Goal: Information Seeking & Learning: Learn about a topic

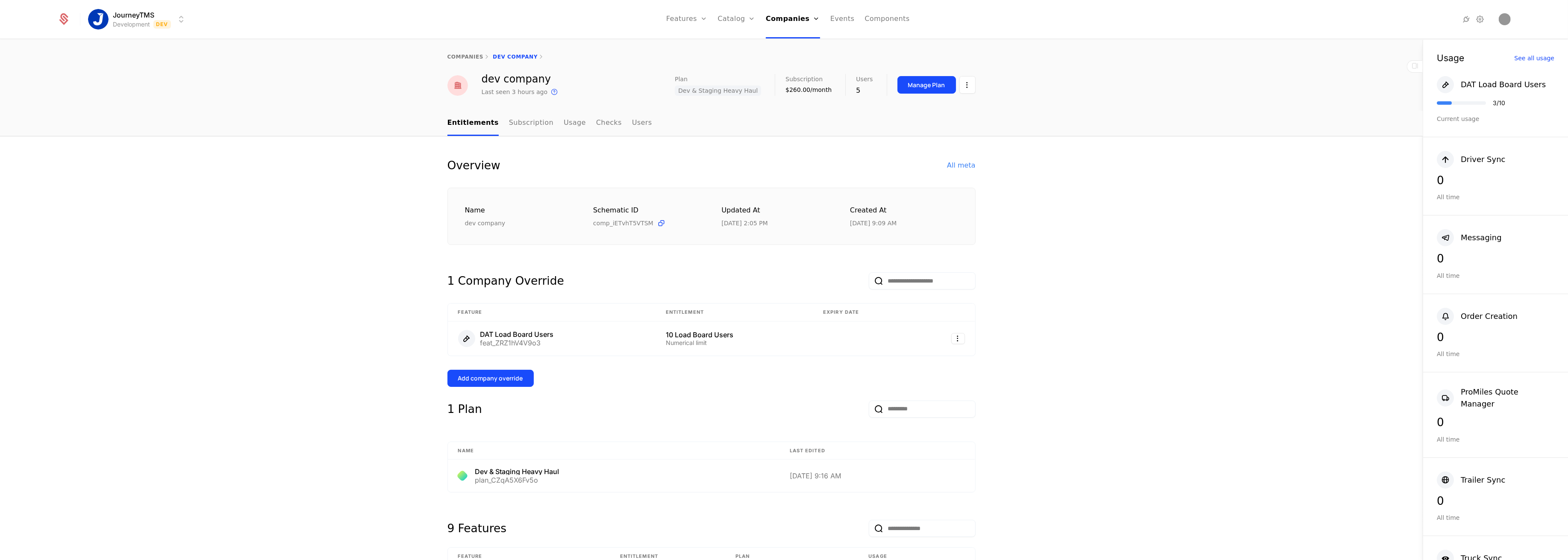
click at [786, 45] on link "Companies" at bounding box center [796, 43] width 39 height 10
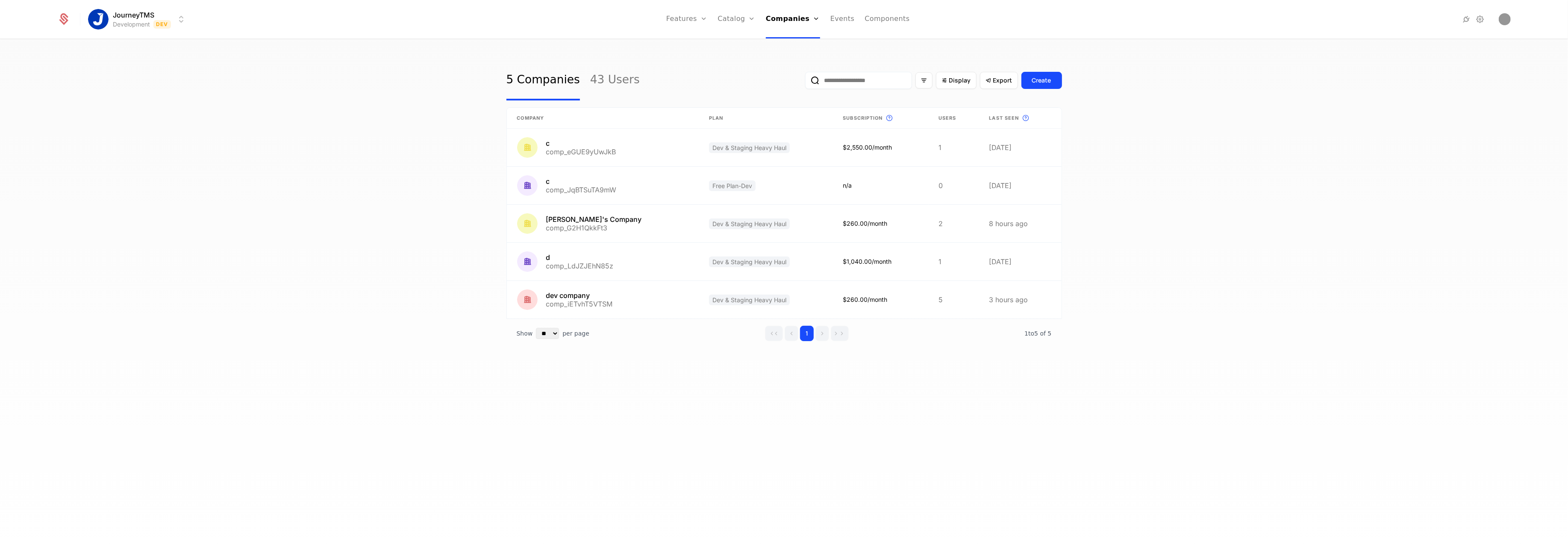
click at [165, 19] on html "JourneyTMS Development Dev Features Features Flags Catalog Plans Add Ons Credit…" at bounding box center [784, 280] width 1568 height 560
click at [174, 64] on div "Production Prod" at bounding box center [163, 61] width 145 height 17
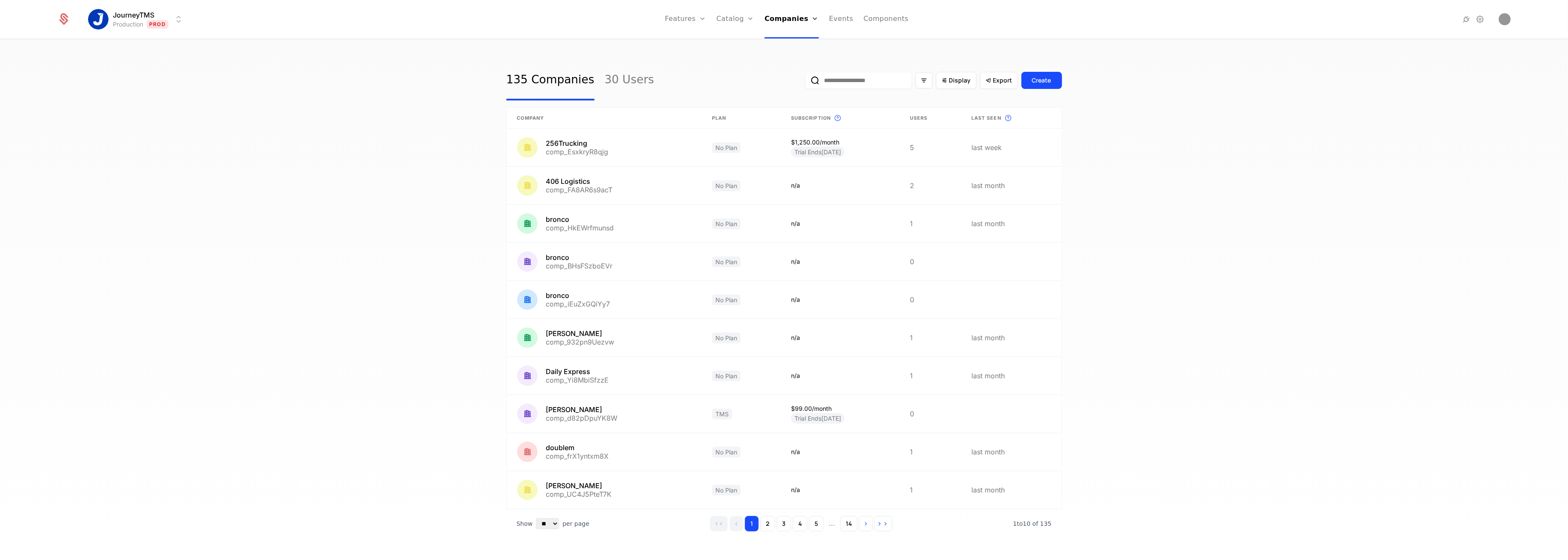
click at [851, 73] on input "email" at bounding box center [858, 80] width 107 height 17
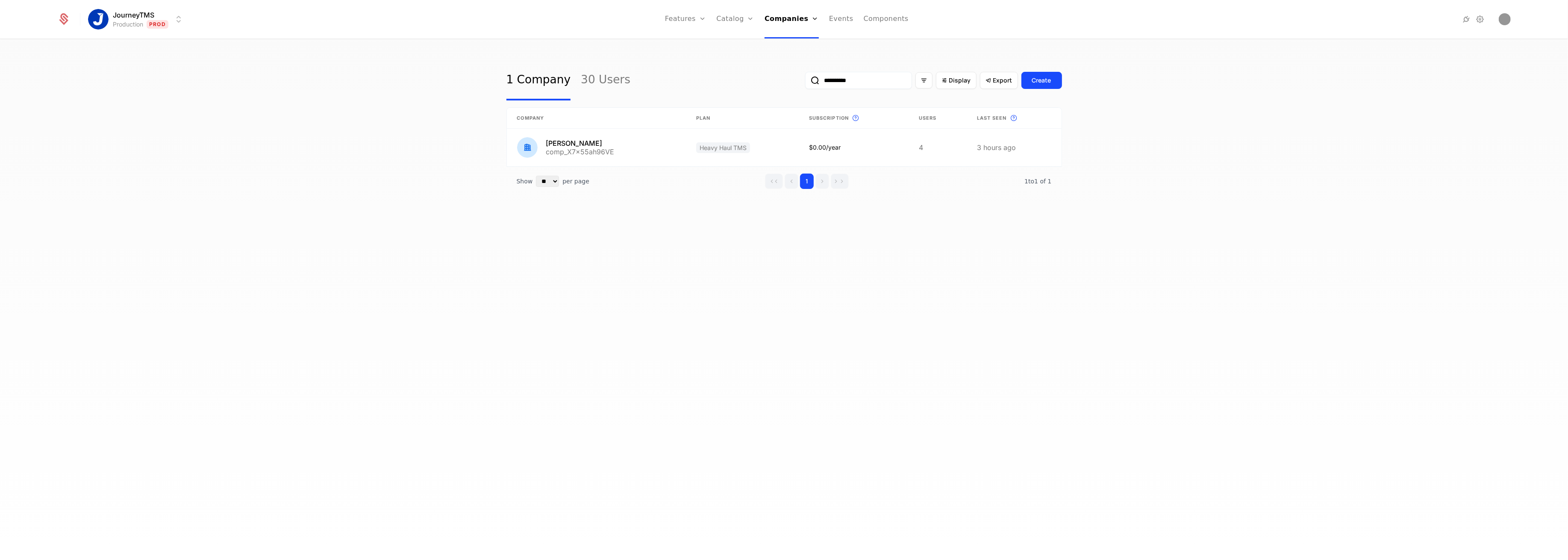
type input "**********"
click at [605, 151] on link at bounding box center [596, 147] width 179 height 38
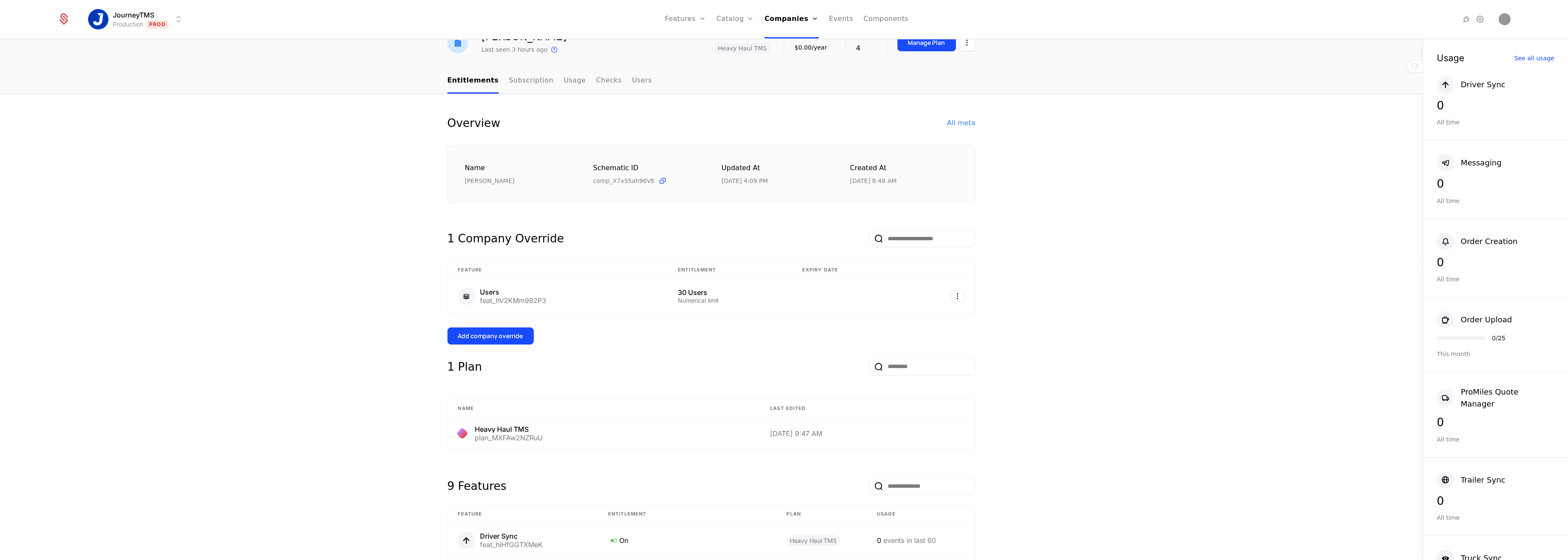
scroll to position [399, 0]
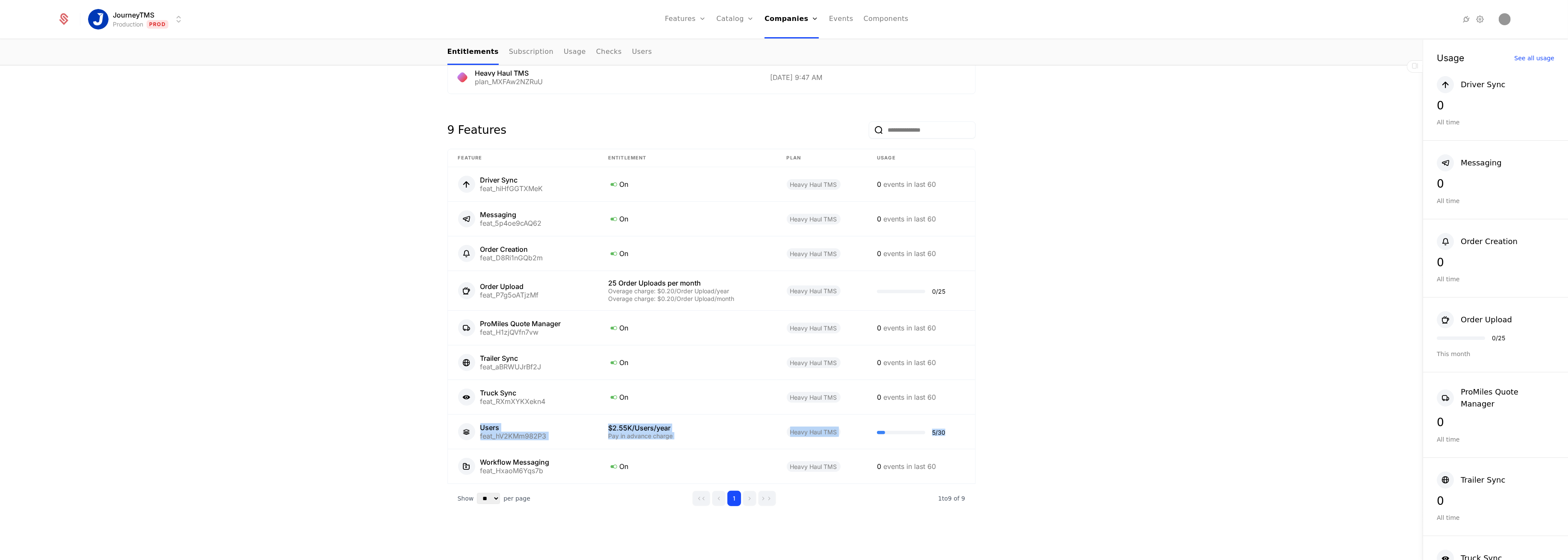
drag, startPoint x: 946, startPoint y: 426, endPoint x: 466, endPoint y: 430, distance: 480.0
click at [466, 430] on tr "Users feat_hV2KMm982P3 $2.55K/Users/year Pay in advance charge Heavy Haul TMS 5…" at bounding box center [711, 432] width 528 height 34
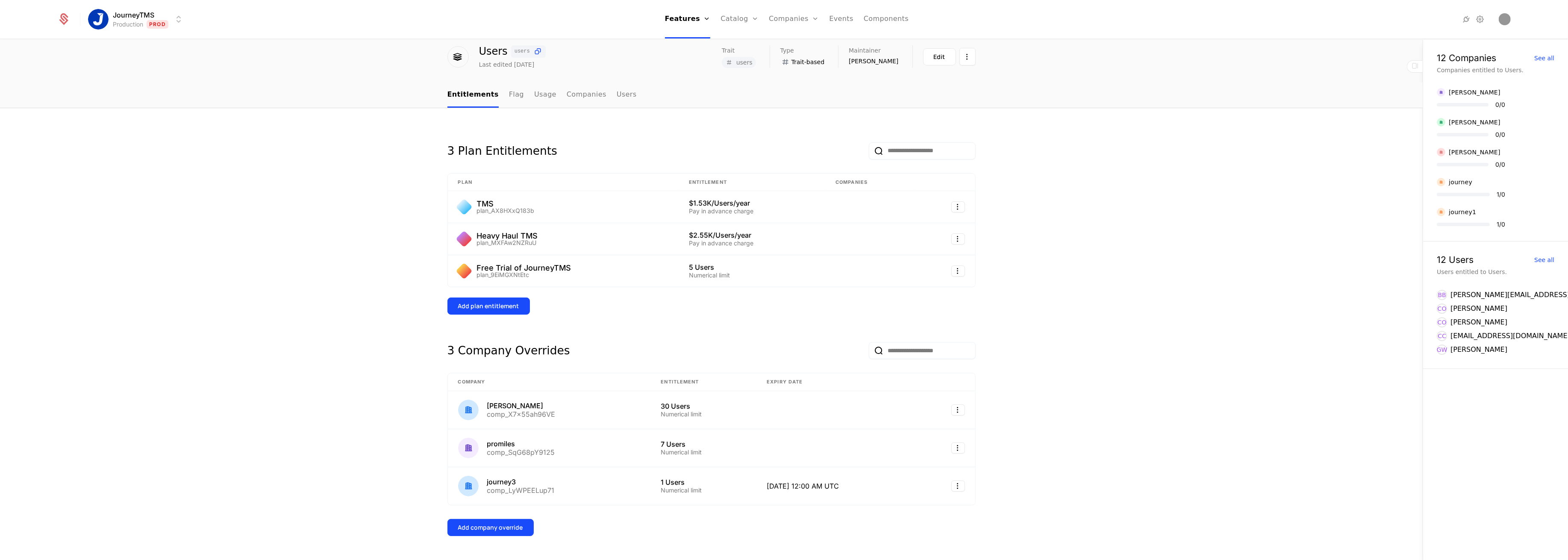
scroll to position [52, 0]
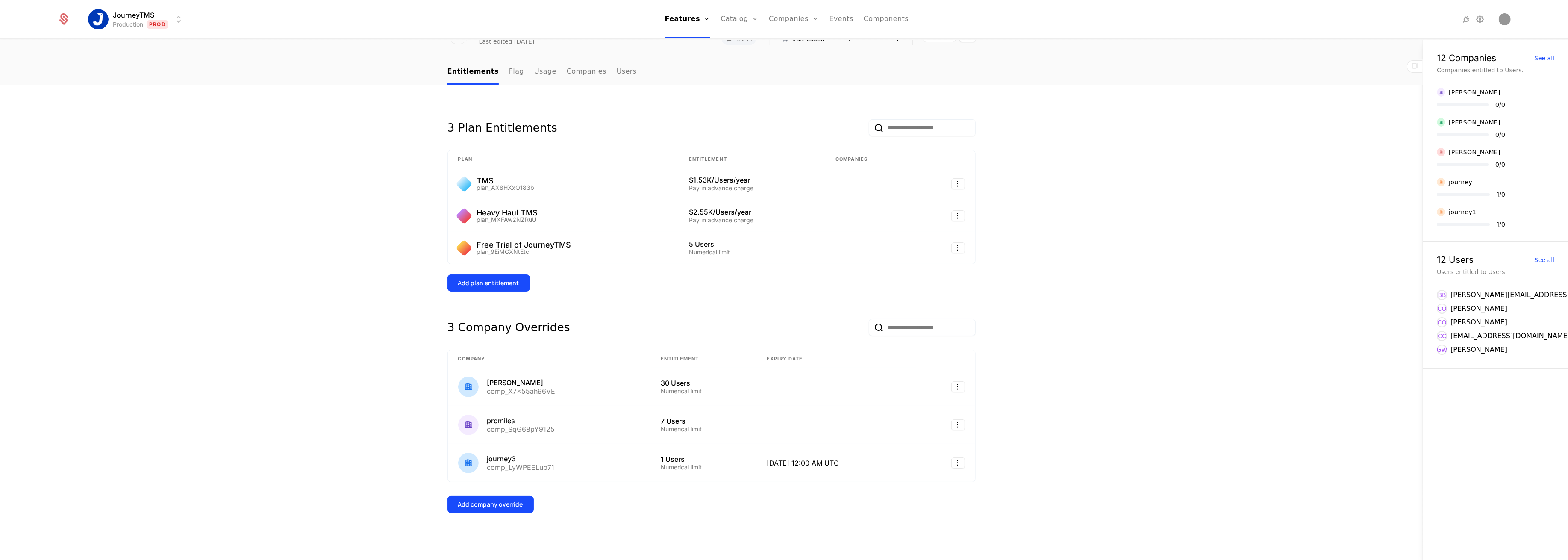
click at [448, 272] on div "3 Plan Entitlements Plan Entitlement Companies TMS plan_AX8HXxQ183b $1.53K/User…" at bounding box center [712, 198] width 528 height 186
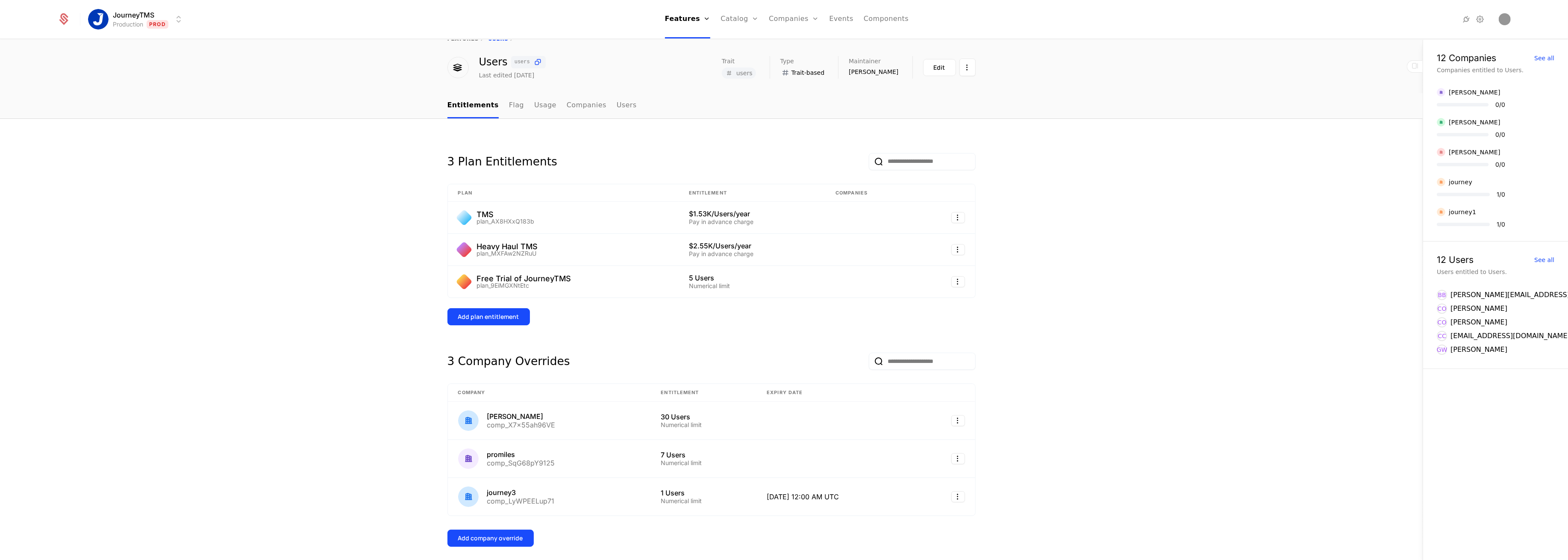
scroll to position [0, 0]
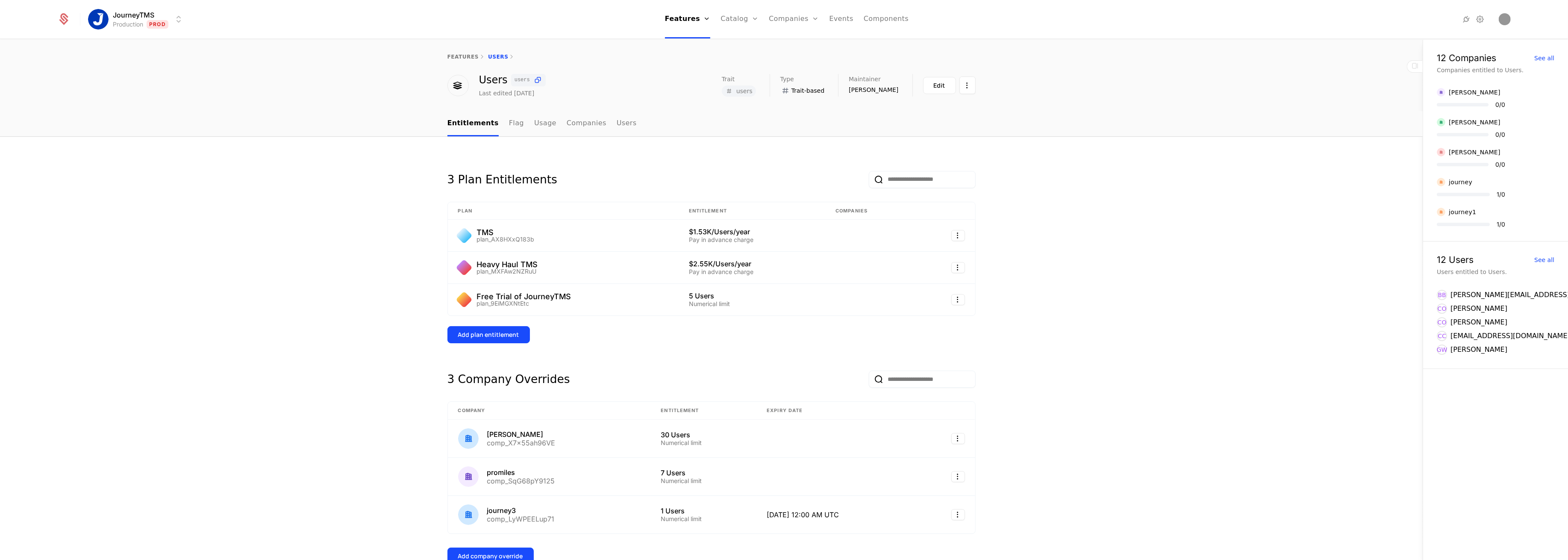
click at [463, 59] on link "features" at bounding box center [463, 56] width 32 height 6
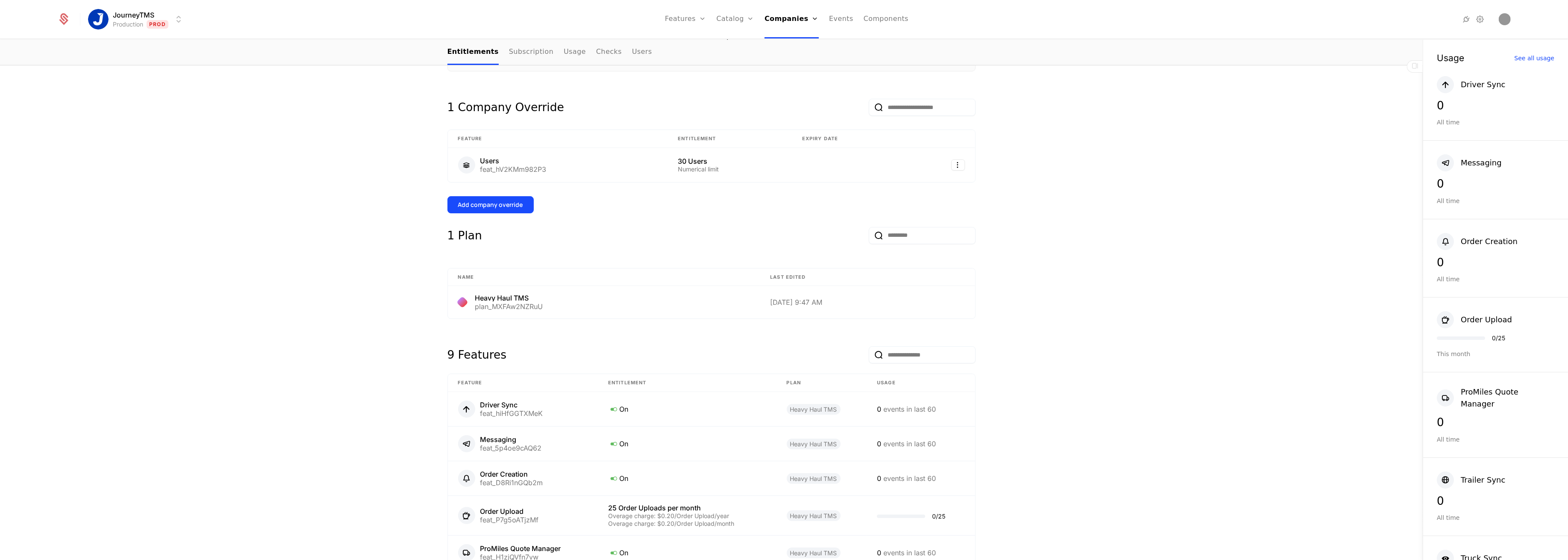
scroll to position [399, 0]
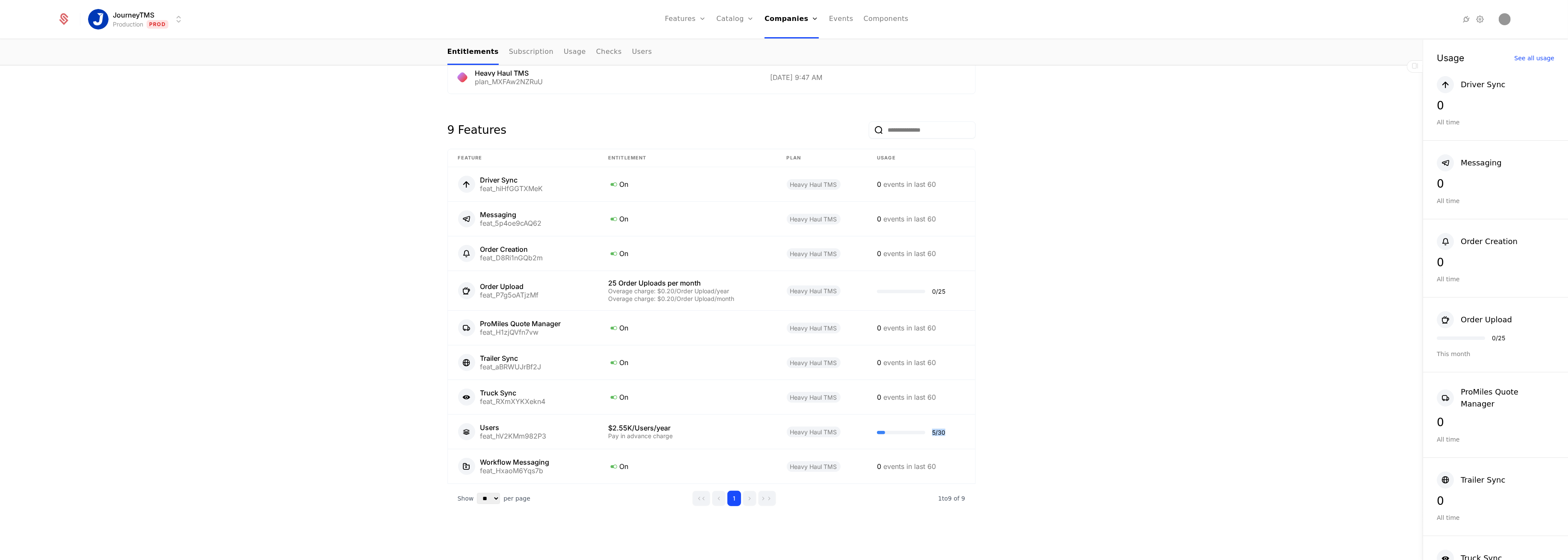
drag, startPoint x: 958, startPoint y: 431, endPoint x: 858, endPoint y: 431, distance: 100.0
click at [858, 431] on tr "Users feat_hV2KMm982P3 $2.55K/Users/year Pay in advance charge Heavy Haul TMS 5…" at bounding box center [711, 432] width 528 height 34
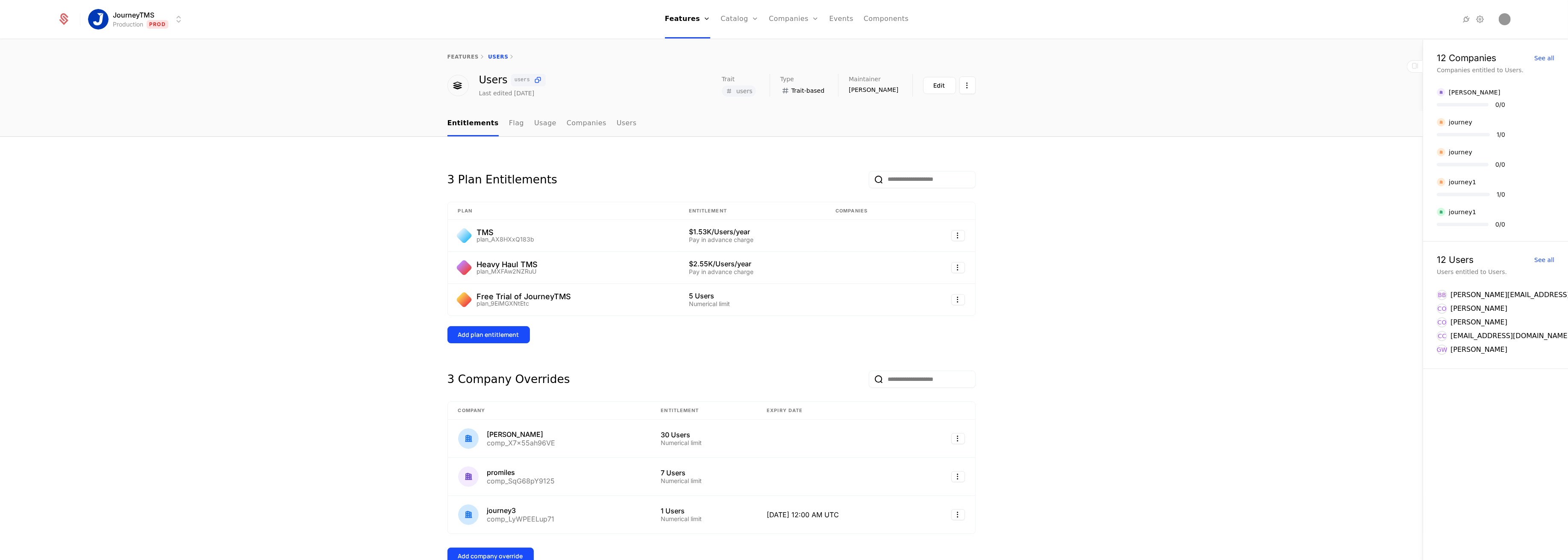
click at [858, 431] on td at bounding box center [835, 438] width 159 height 38
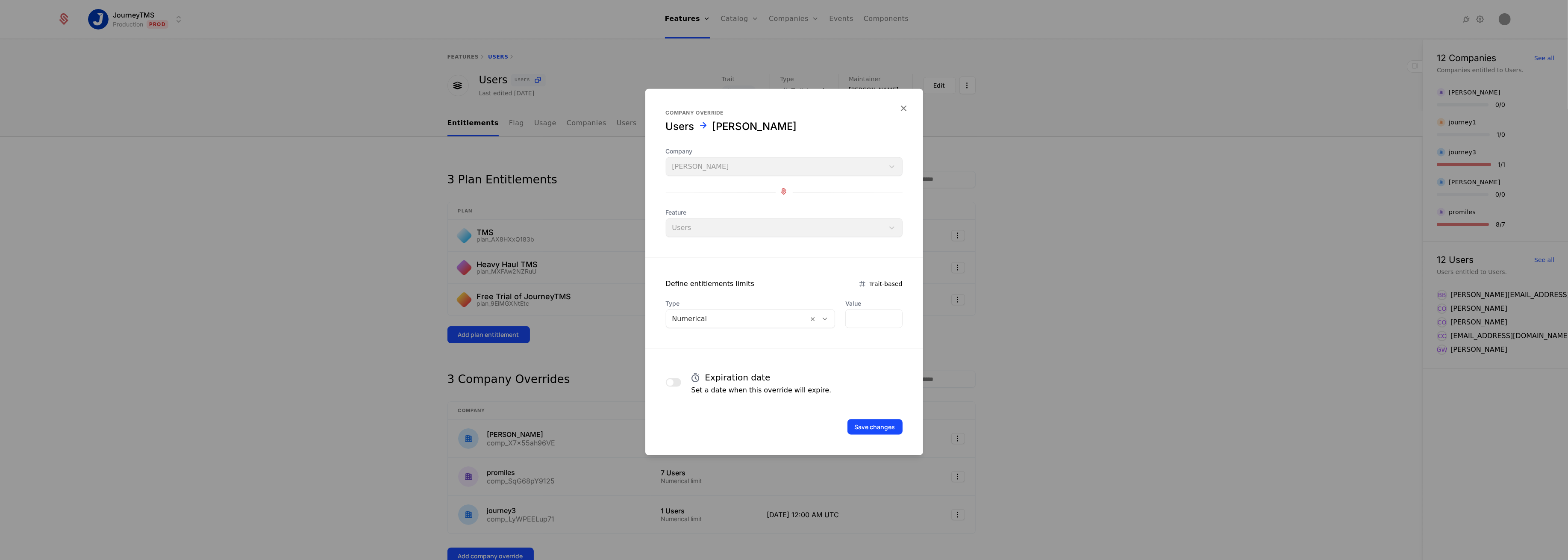
click at [901, 106] on icon "button" at bounding box center [903, 108] width 11 height 11
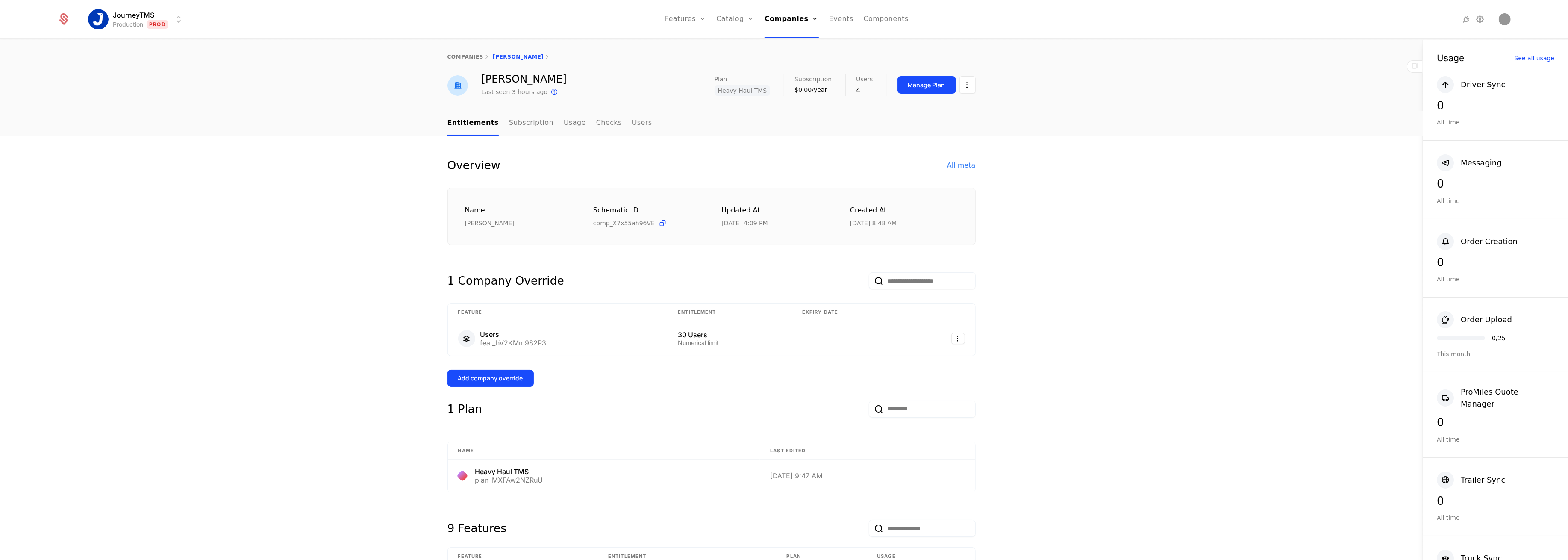
click at [950, 166] on div "All meta" at bounding box center [961, 165] width 28 height 10
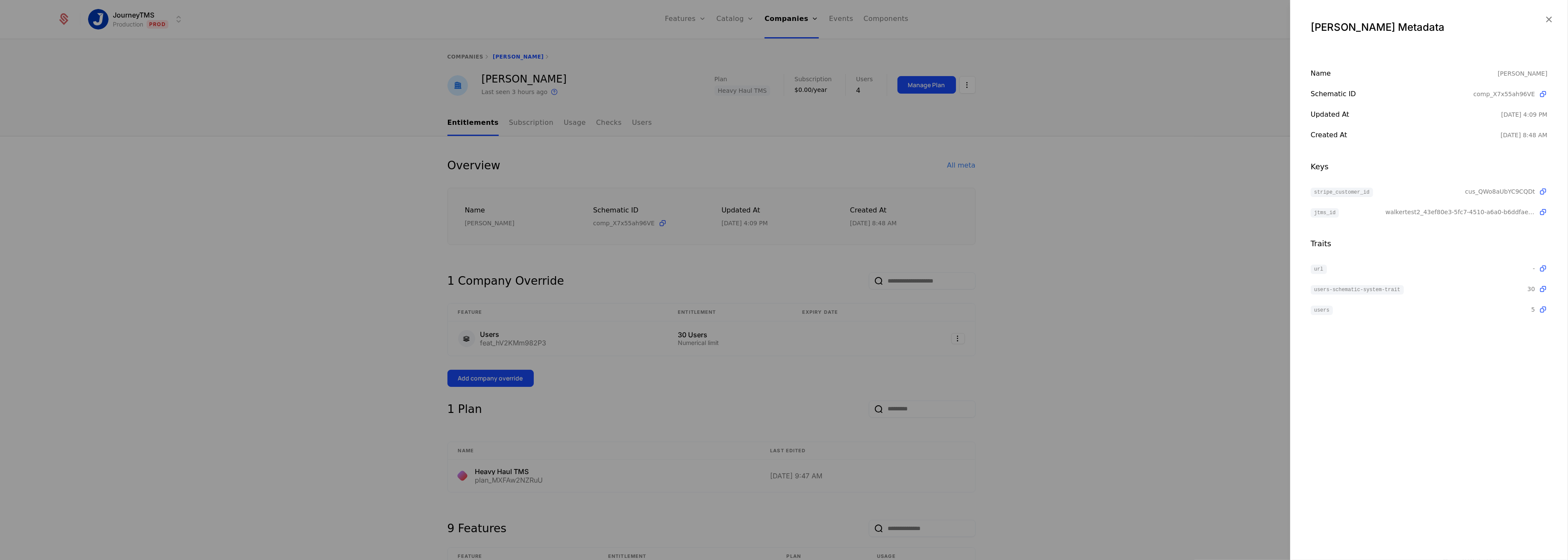
click at [1554, 13] on icon "button" at bounding box center [1549, 19] width 11 height 11
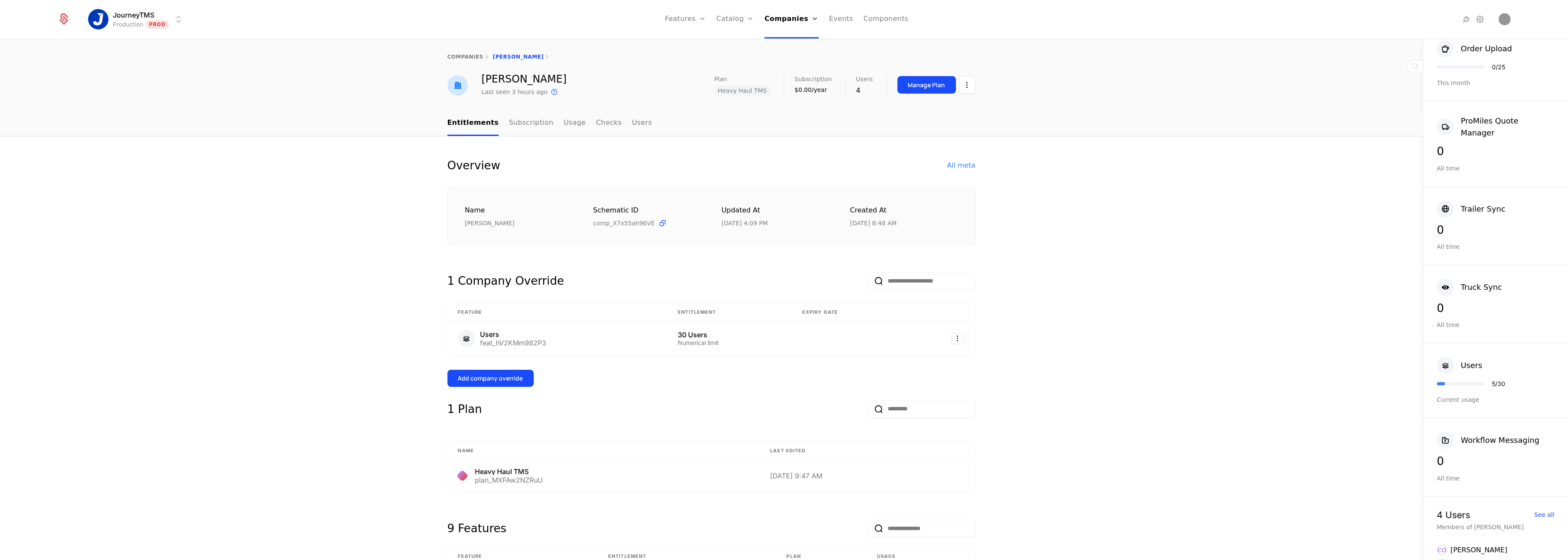
scroll to position [319, 0]
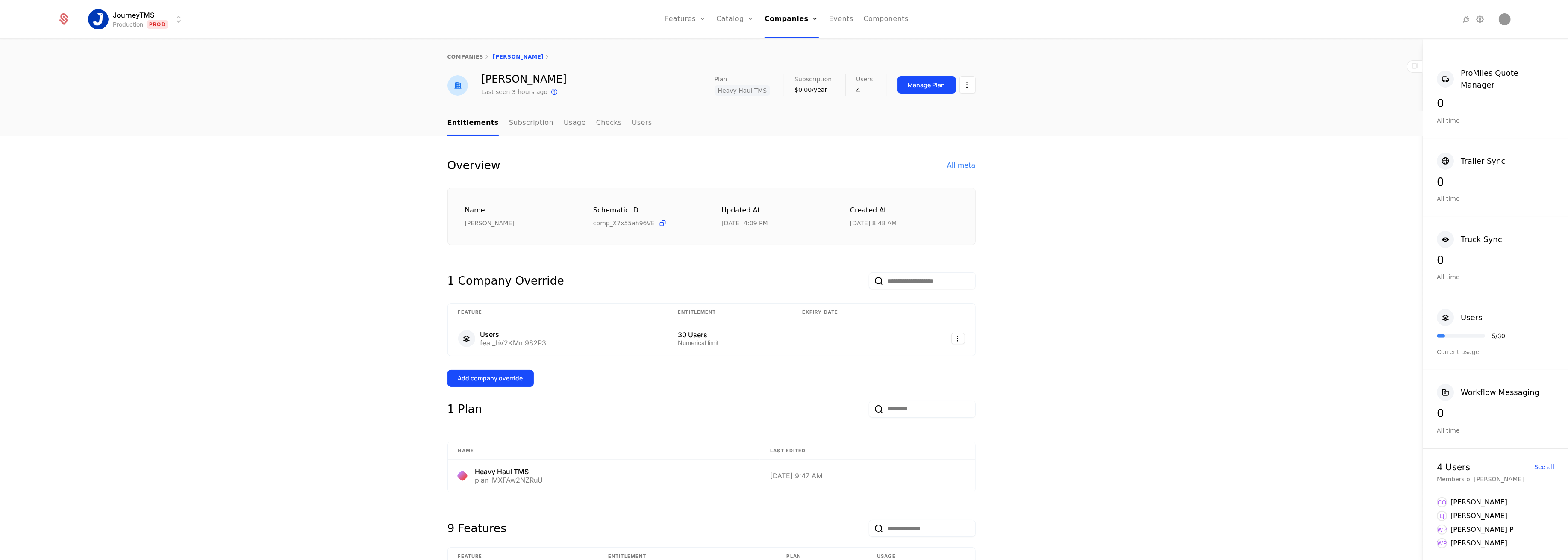
click at [1143, 303] on div "Overview All meta Name [PERSON_NAME] Schematic ID comp_X7x55ah96VE Updated at […" at bounding box center [711, 548] width 1422 height 823
click at [1542, 469] on div "See all" at bounding box center [1544, 467] width 20 height 6
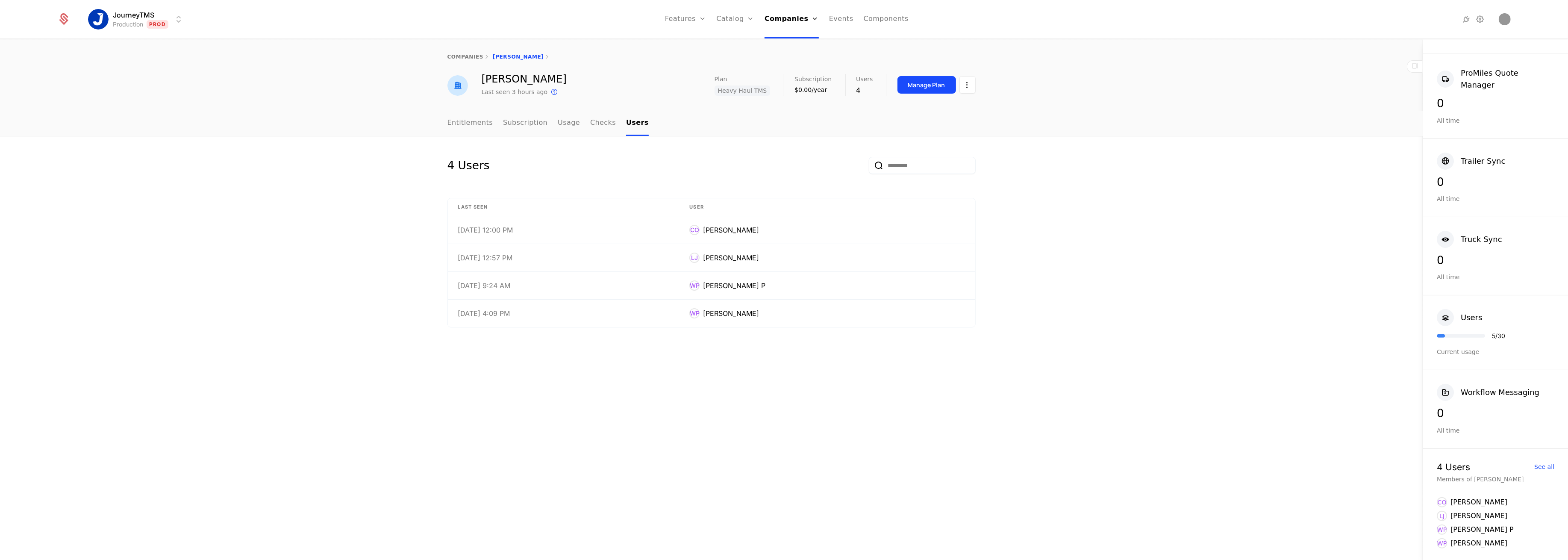
click at [1460, 322] on div "Users" at bounding box center [1471, 317] width 22 height 12
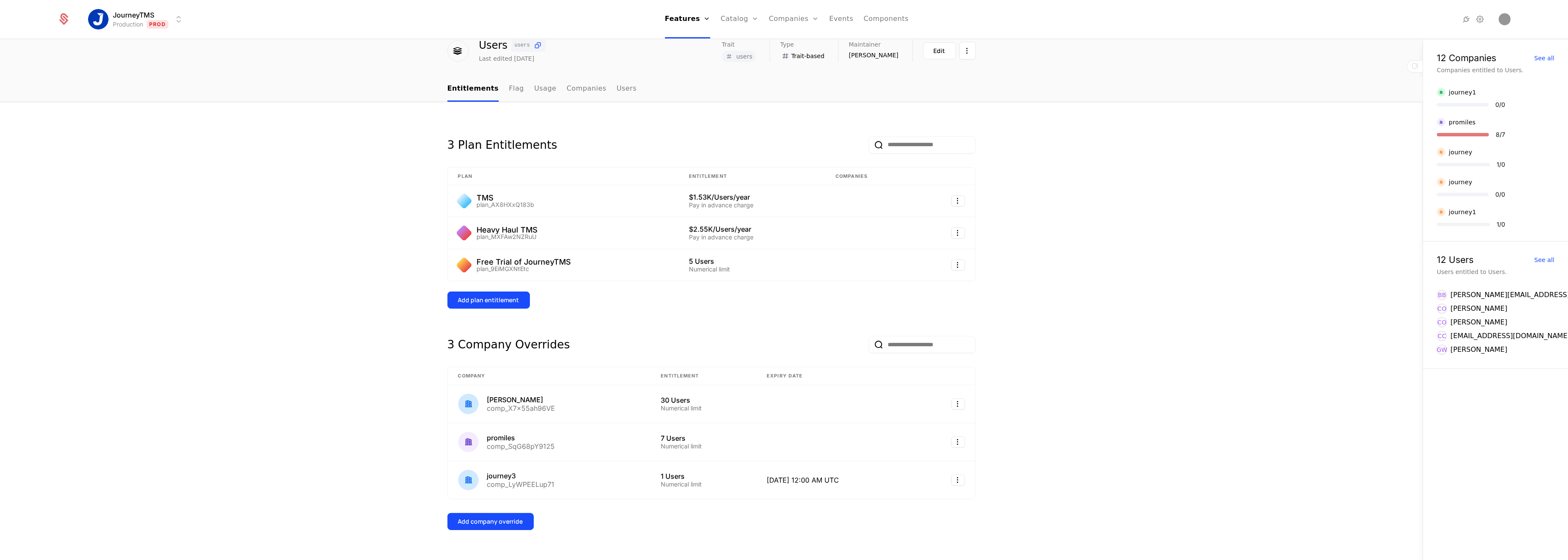
scroll to position [52, 0]
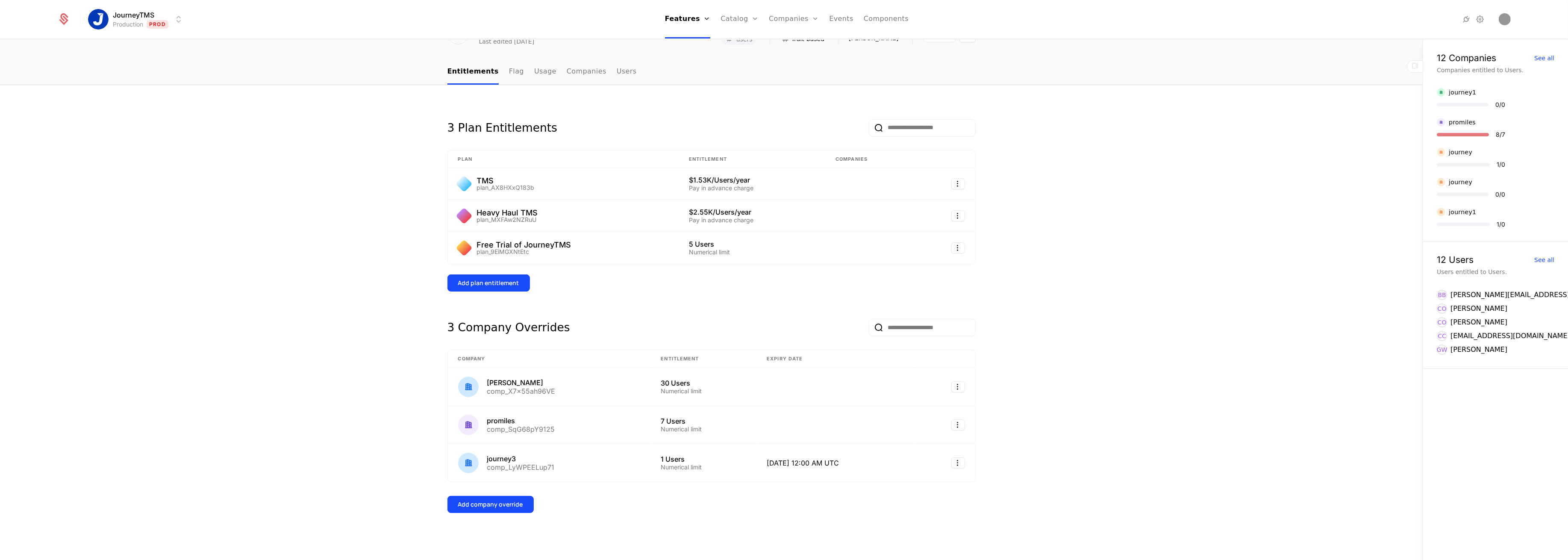
click at [518, 381] on div "[PERSON_NAME]" at bounding box center [522, 383] width 69 height 7
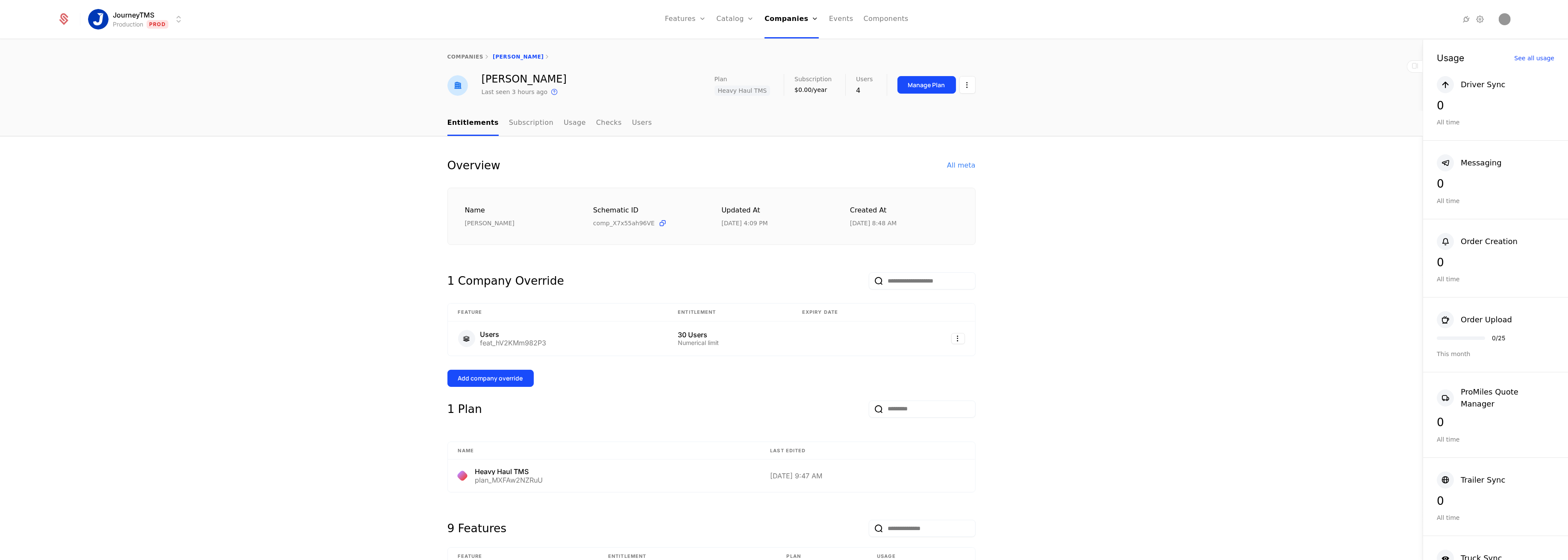
click at [452, 54] on link "companies" at bounding box center [466, 56] width 36 height 6
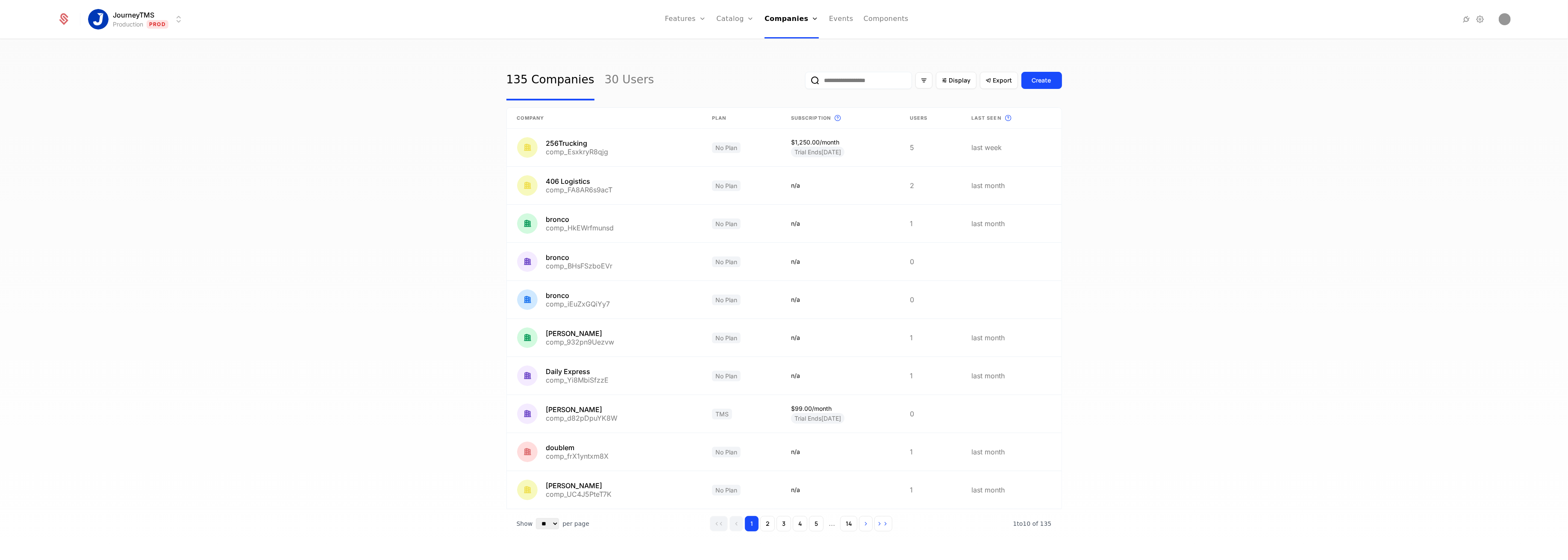
drag, startPoint x: 841, startPoint y: 85, endPoint x: 837, endPoint y: 81, distance: 5.7
click at [839, 85] on input "email" at bounding box center [858, 80] width 107 height 17
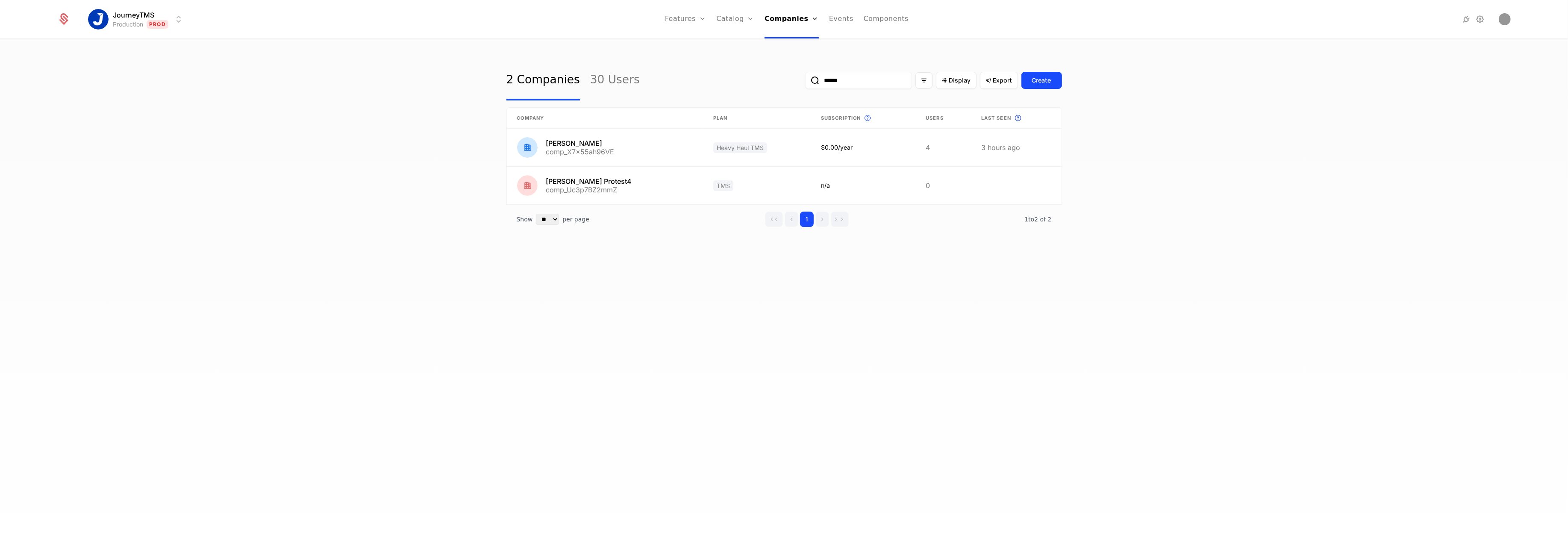
type input "******"
click at [562, 148] on link at bounding box center [605, 147] width 196 height 38
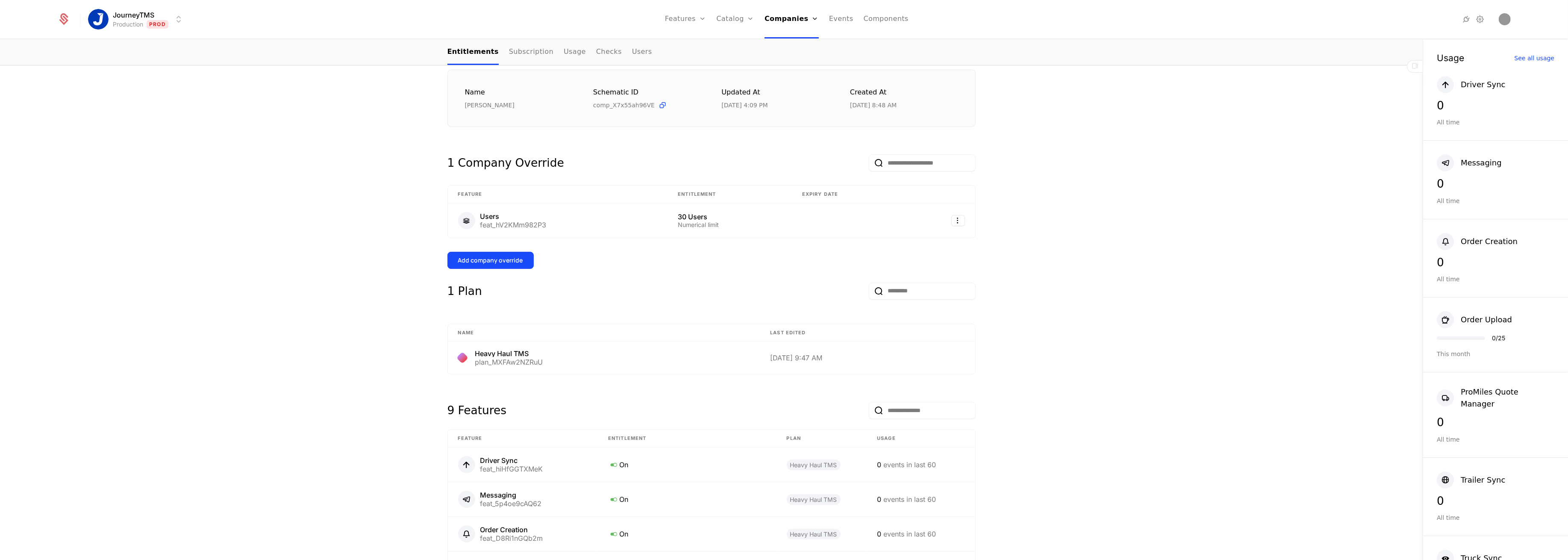
scroll to position [113, 0]
click at [951, 220] on html "JourneyTMS Production Prod Features Features Flags Catalog Plans Add Ons Credit…" at bounding box center [784, 280] width 1568 height 560
click at [1062, 217] on html "JourneyTMS Production Prod Features Features Flags Catalog Plans Add Ons Credit…" at bounding box center [784, 280] width 1568 height 560
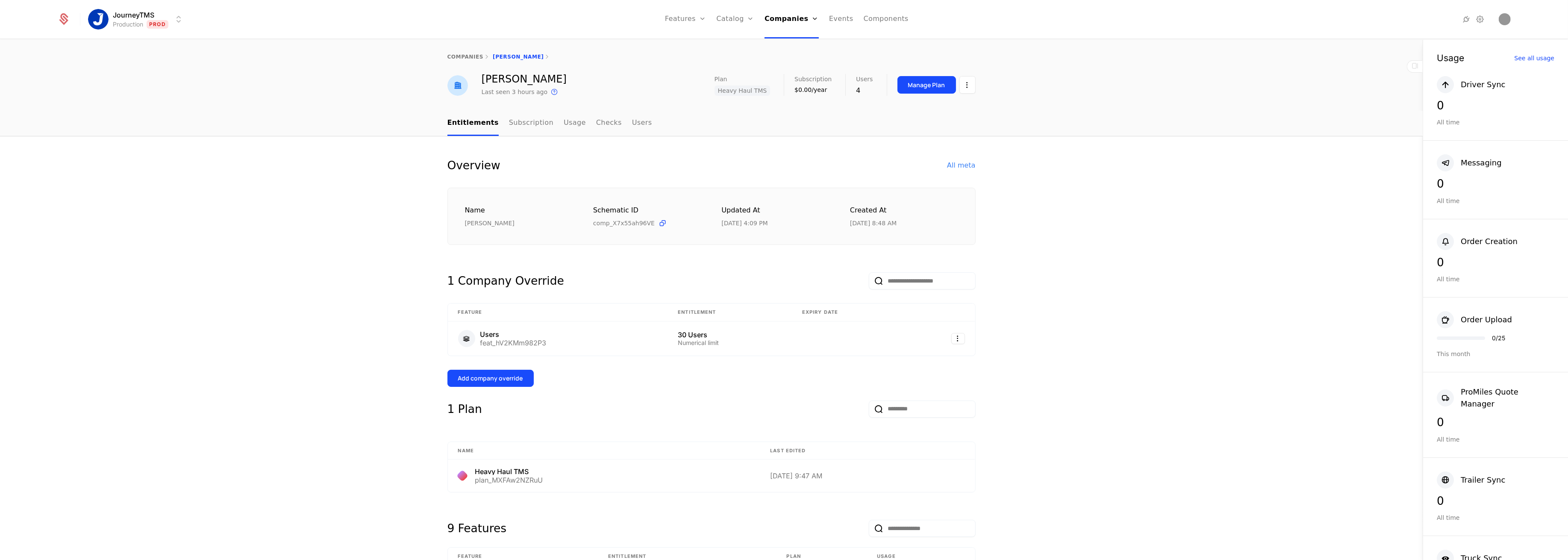
click at [524, 126] on link "Subscription" at bounding box center [531, 124] width 44 height 26
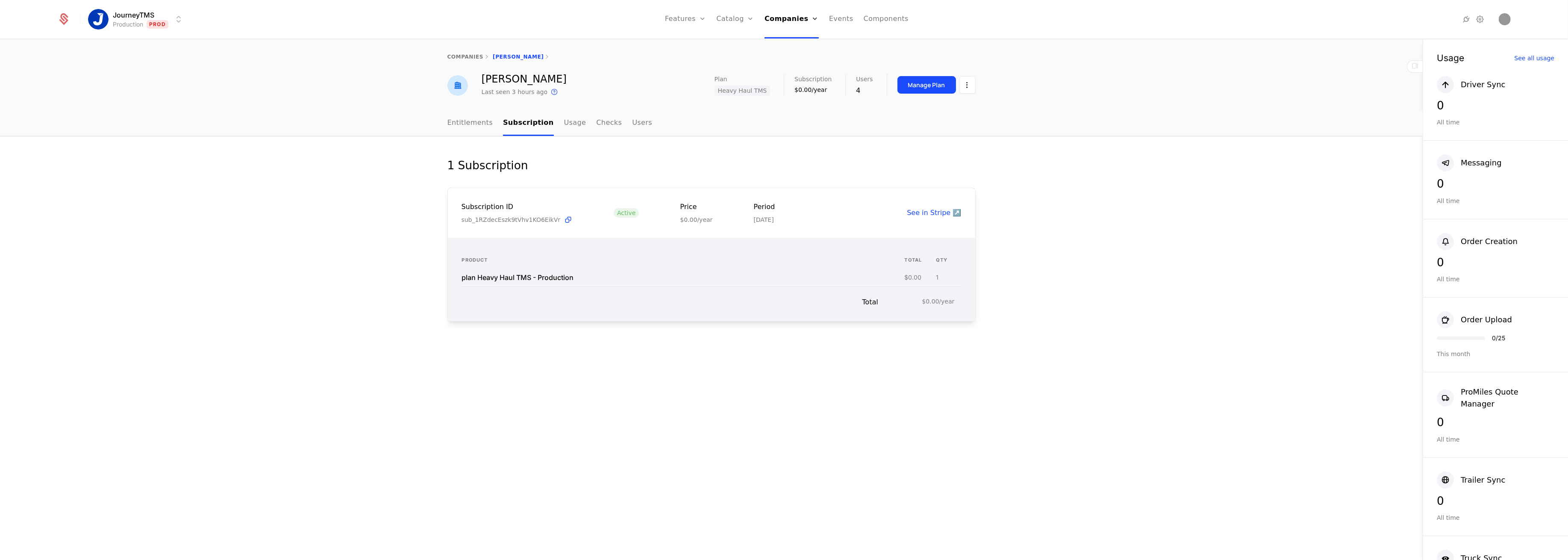
click at [949, 86] on button "Manage Plan" at bounding box center [926, 85] width 58 height 17
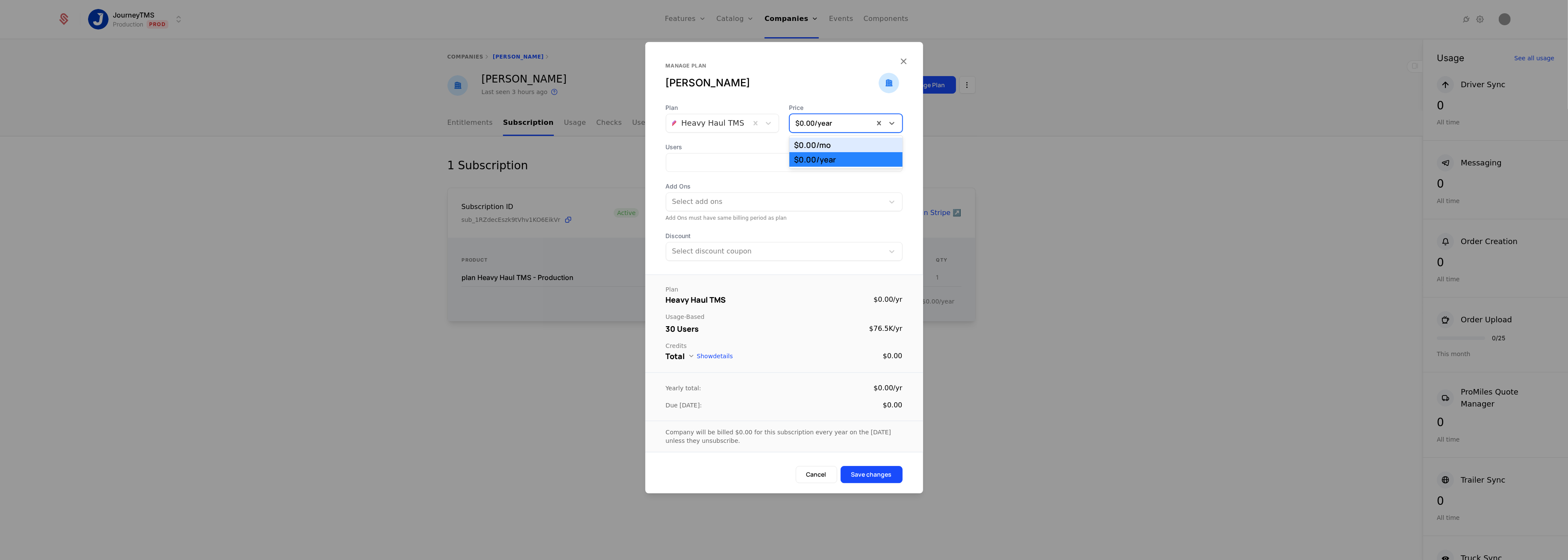
click at [891, 122] on icon at bounding box center [891, 123] width 9 height 9
click at [914, 119] on div "Plan Heavy Haul TMS Price 2 results available. Use Up and Down to choose option…" at bounding box center [784, 182] width 278 height 157
click at [813, 475] on button "Cancel" at bounding box center [817, 474] width 42 height 17
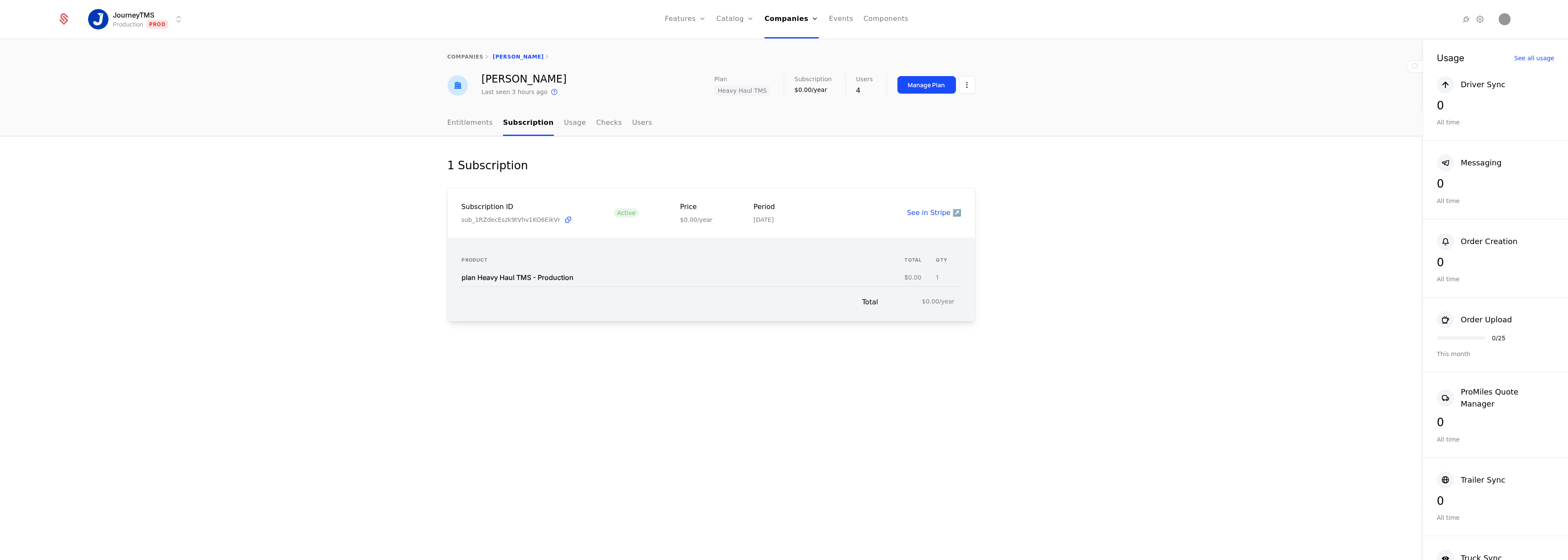
click at [481, 128] on link "Entitlements" at bounding box center [470, 124] width 46 height 26
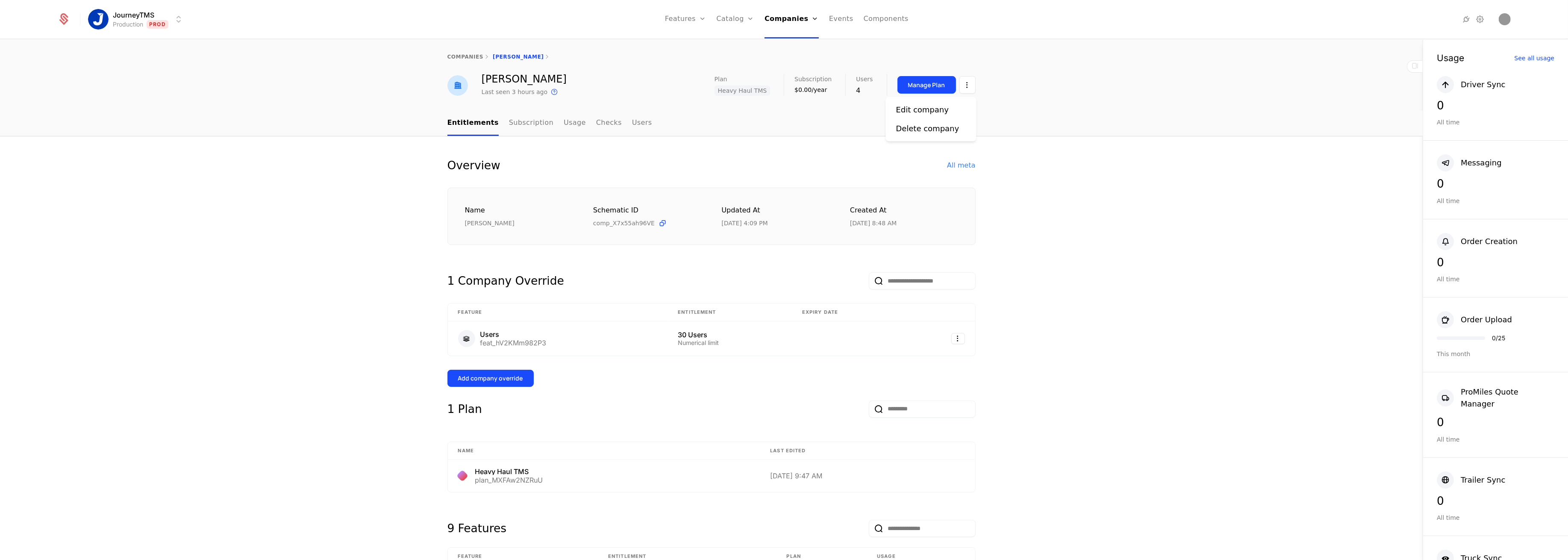
click at [968, 83] on html "JourneyTMS Production Prod Features Features Flags Catalog Plans Add Ons Credit…" at bounding box center [784, 280] width 1568 height 560
click at [835, 114] on html "JourneyTMS Production Prod Features Features Flags Catalog Plans Add Ons Credit…" at bounding box center [784, 280] width 1568 height 560
click at [327, 327] on div "Overview All meta Name [PERSON_NAME] Schematic ID comp_X7x55ah96VE Updated at […" at bounding box center [711, 548] width 1422 height 823
